Goal: Task Accomplishment & Management: Manage account settings

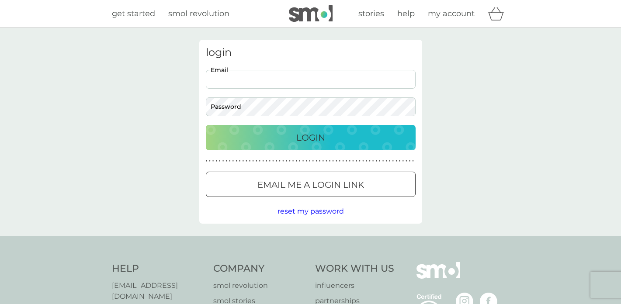
type input "[EMAIL_ADDRESS][DOMAIN_NAME]"
click at [310, 137] on button "Login" at bounding box center [311, 137] width 210 height 25
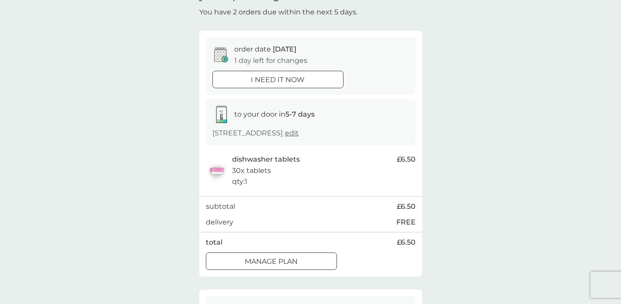
scroll to position [50, 0]
click at [288, 257] on p "Manage plan" at bounding box center [271, 261] width 53 height 11
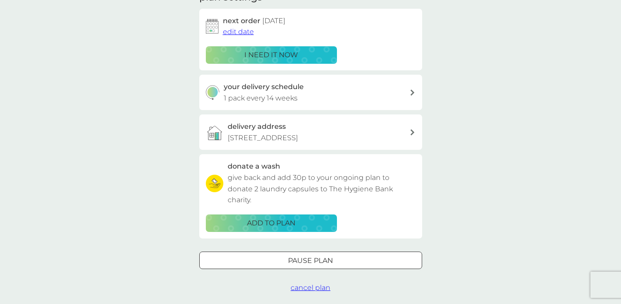
scroll to position [144, 0]
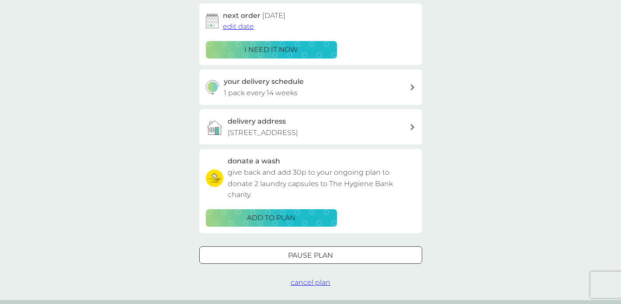
click at [317, 246] on button "Pause plan" at bounding box center [310, 254] width 223 height 17
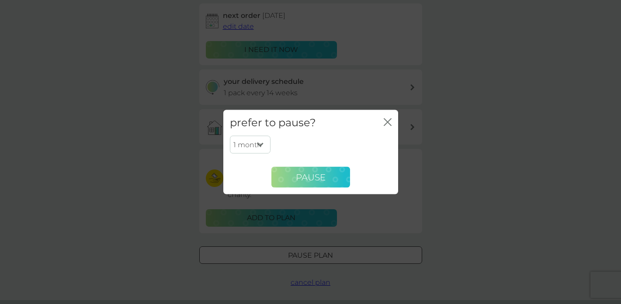
click at [319, 178] on span "Pause" at bounding box center [311, 177] width 30 height 10
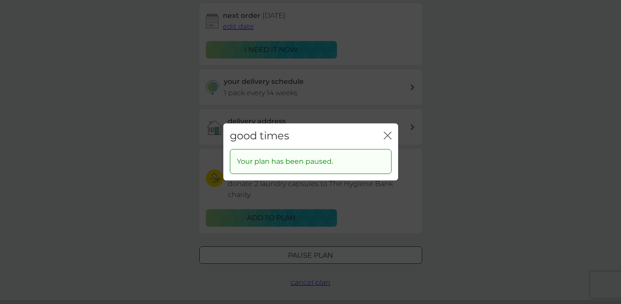
click at [384, 135] on icon "close" at bounding box center [388, 135] width 8 height 8
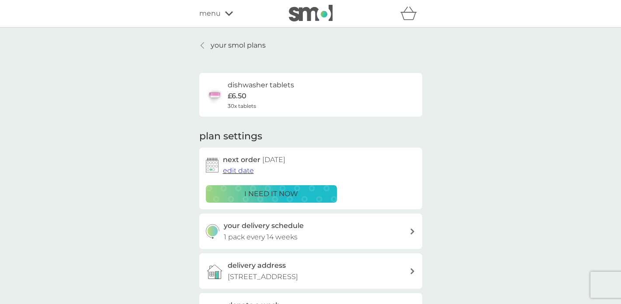
scroll to position [0, 0]
